Goal: Transaction & Acquisition: Purchase product/service

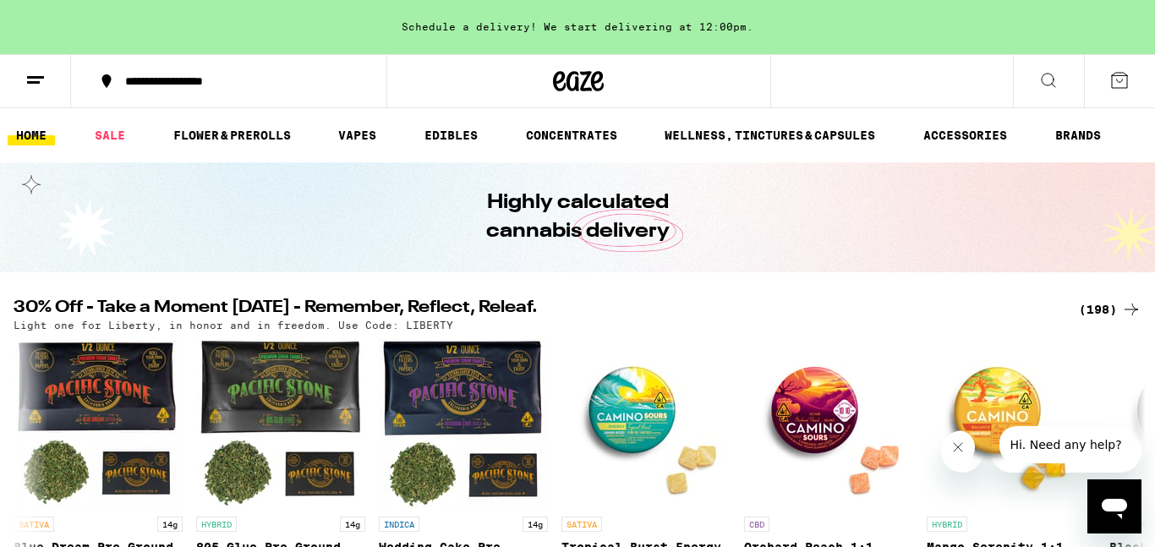
click at [353, 134] on link "VAPES" at bounding box center [357, 135] width 55 height 20
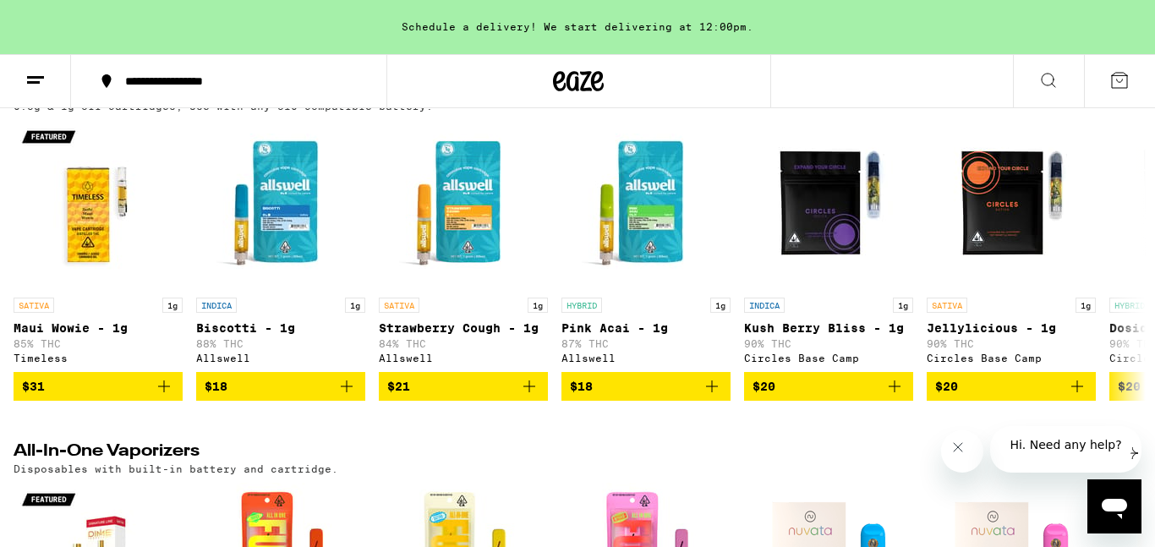
scroll to position [919, 0]
